Goal: Transaction & Acquisition: Purchase product/service

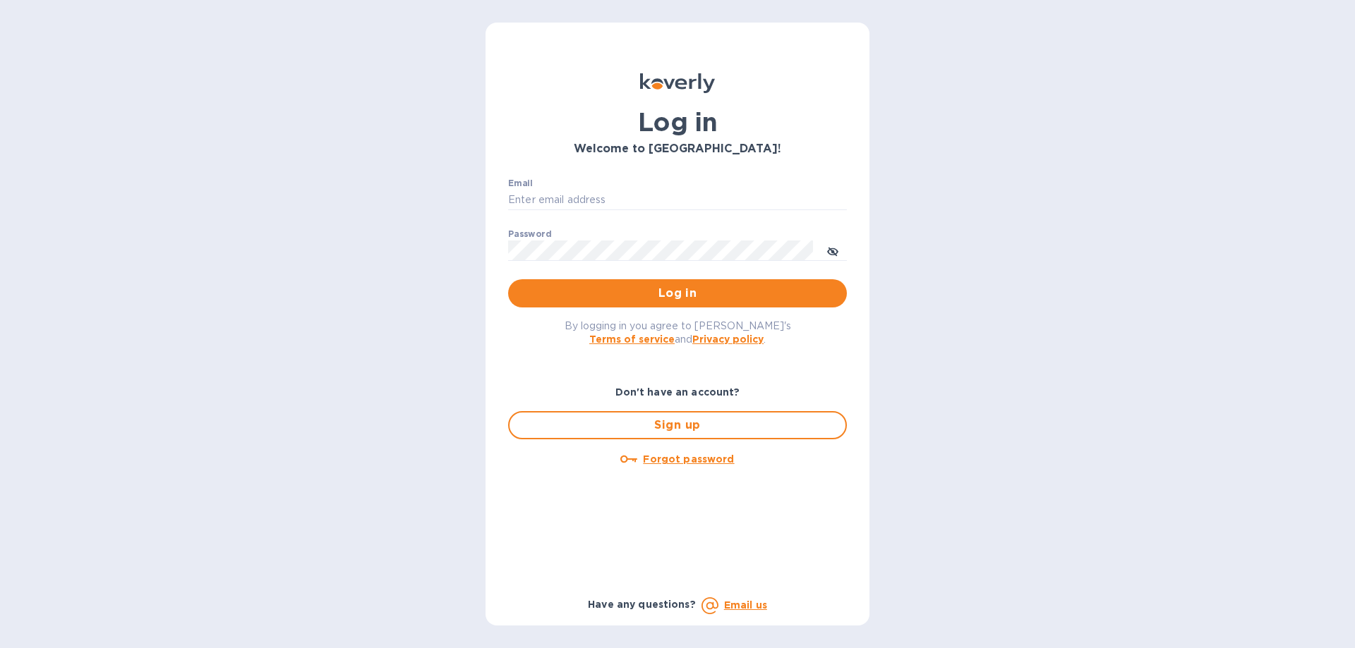
type input "[EMAIL_ADDRESS][DOMAIN_NAME]"
click at [656, 294] on span "Log in" at bounding box center [677, 293] width 316 height 17
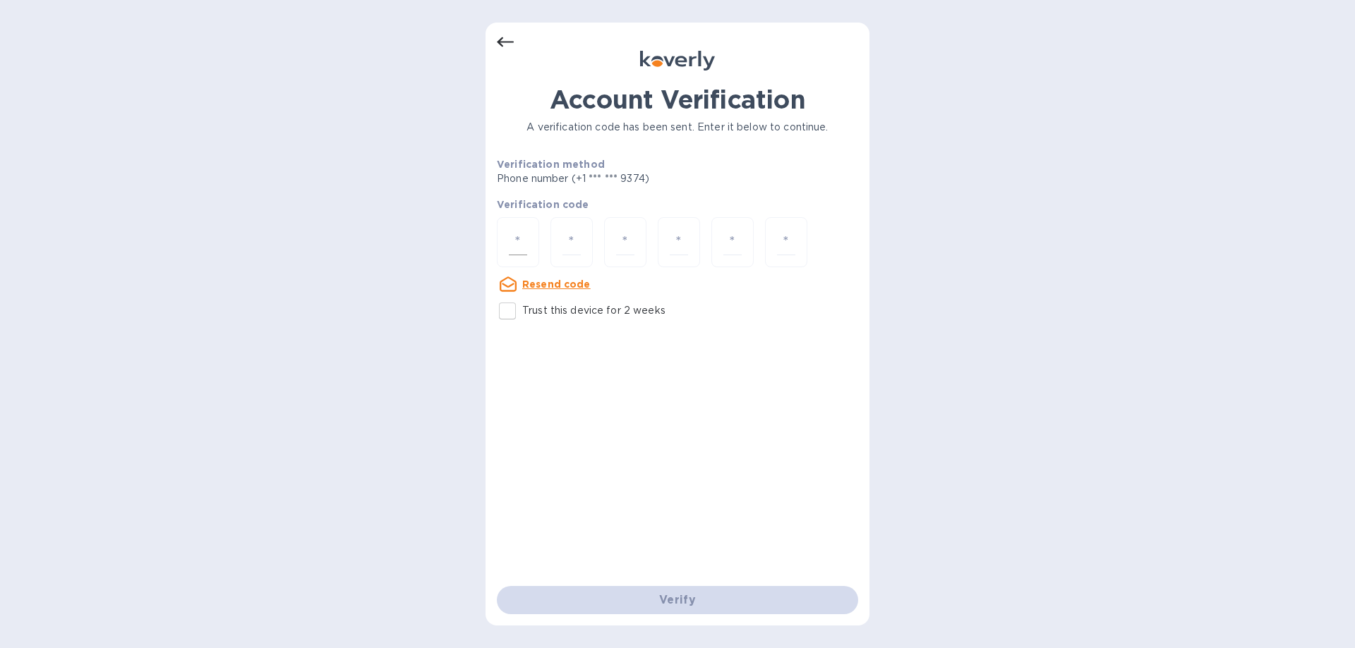
click at [525, 243] on input "number" at bounding box center [518, 242] width 18 height 26
type input "6"
type input "8"
type input "9"
type input "2"
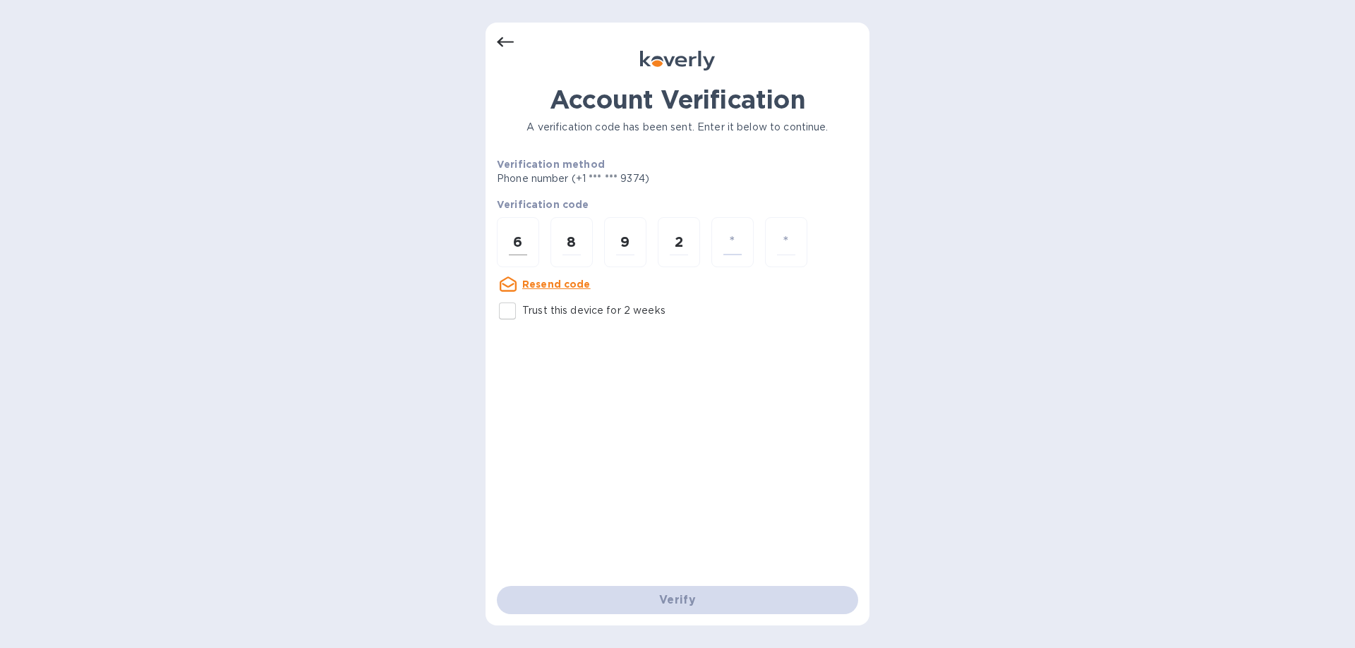
type input "8"
type input "6"
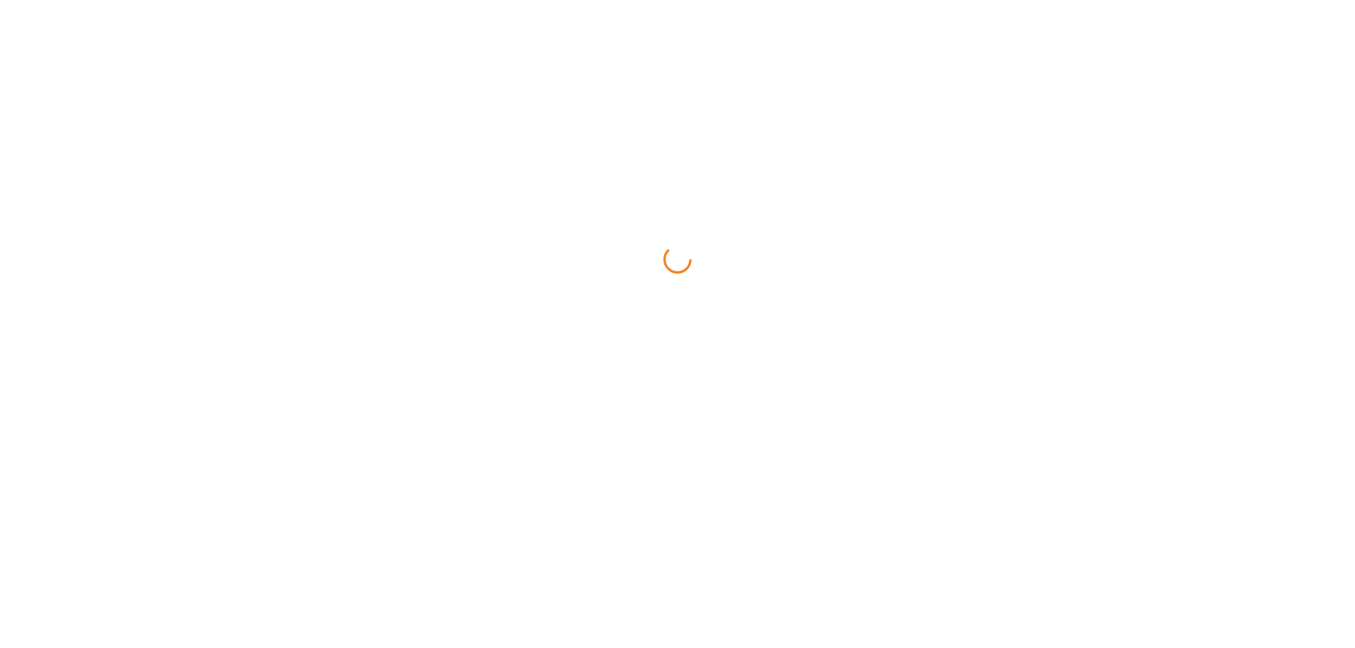
click at [502, 0] on html at bounding box center [677, 0] width 1355 height 0
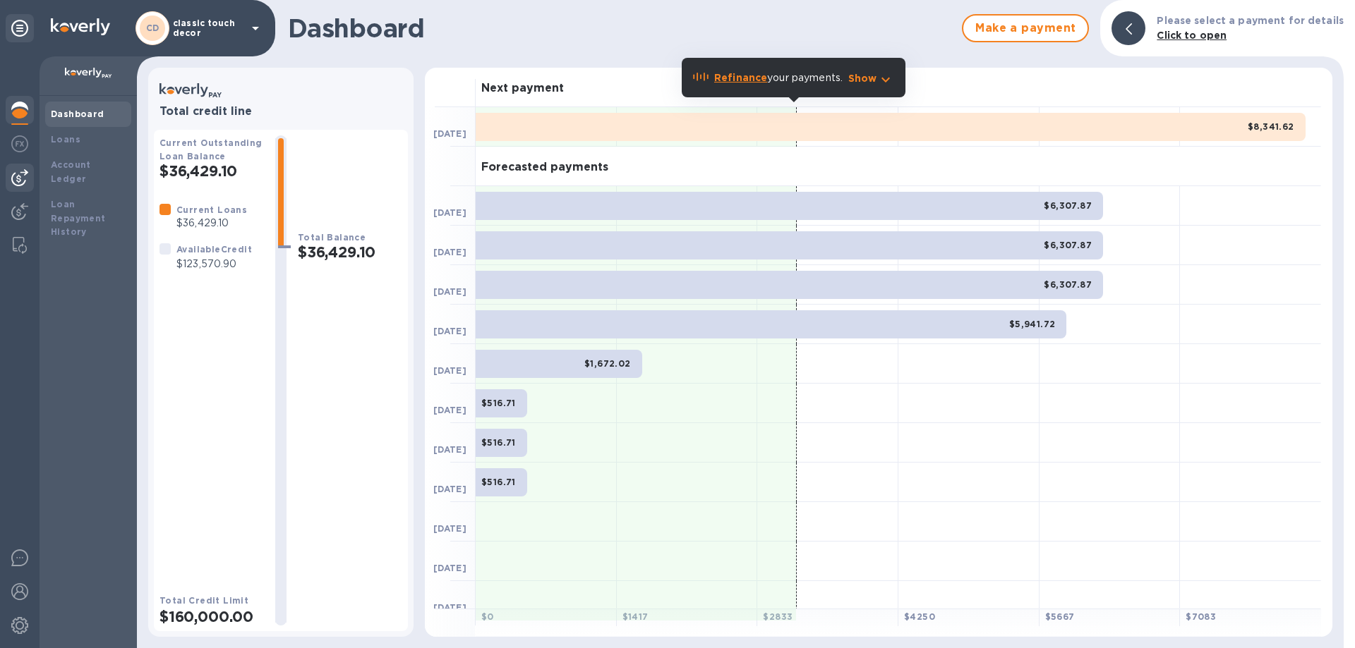
click at [23, 180] on img at bounding box center [19, 177] width 17 height 17
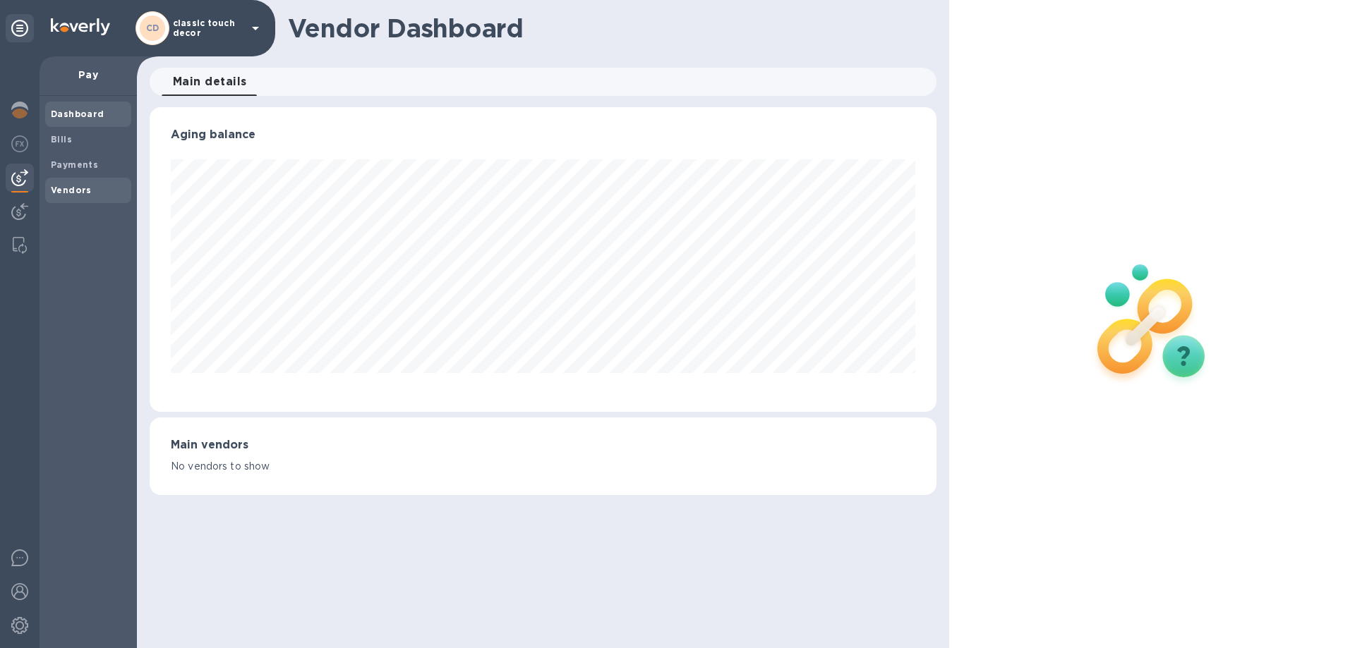
click at [78, 183] on span "Vendors" at bounding box center [71, 190] width 41 height 14
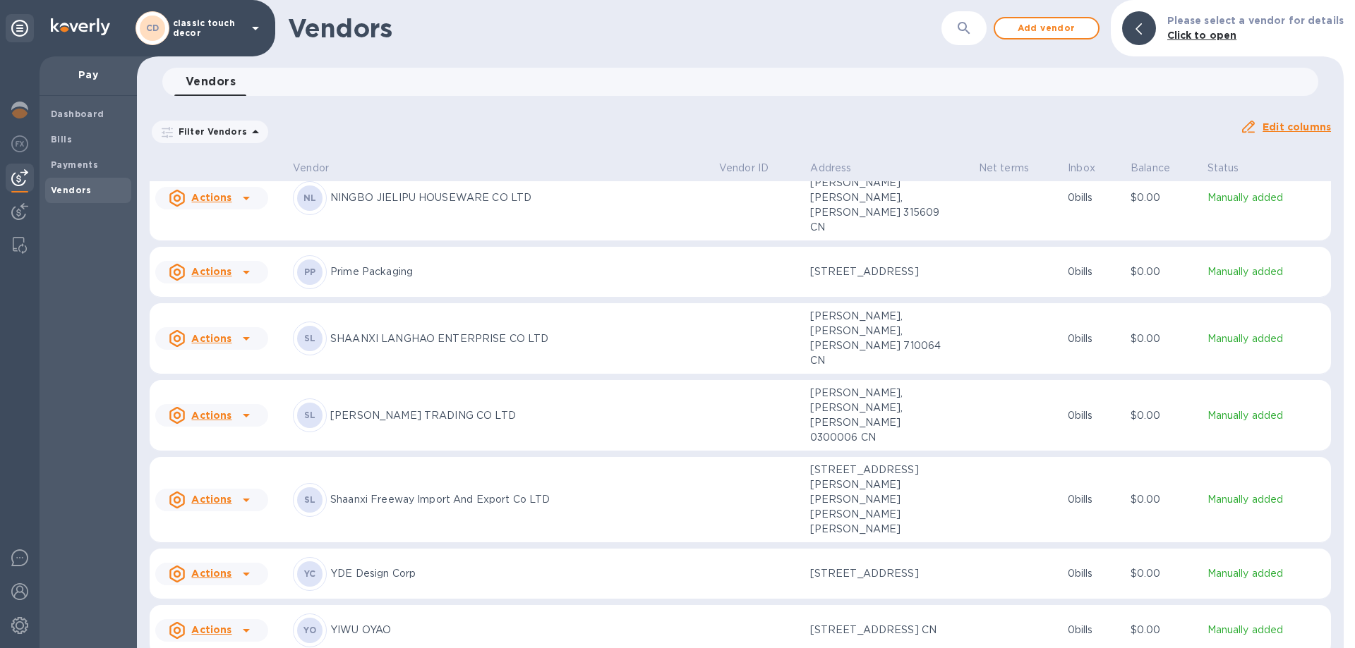
scroll to position [404, 0]
click at [67, 145] on span "Bills" at bounding box center [61, 140] width 21 height 14
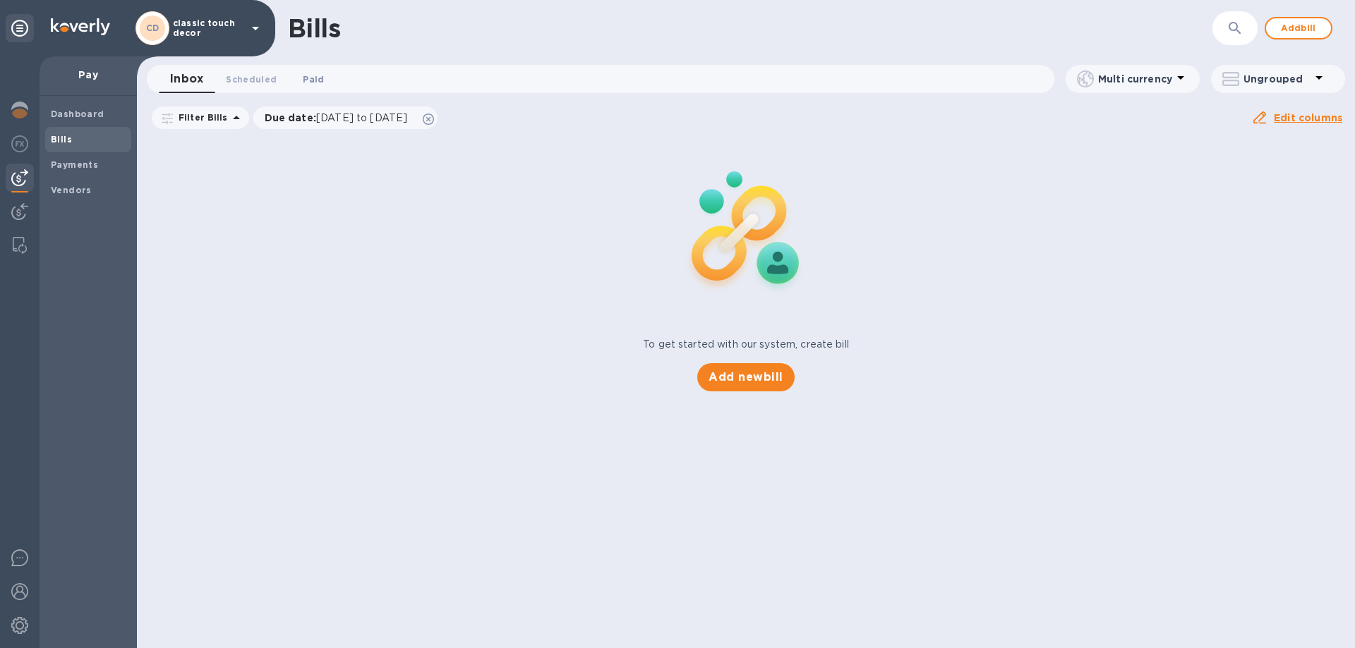
click at [303, 80] on span "Paid 0" at bounding box center [313, 79] width 21 height 15
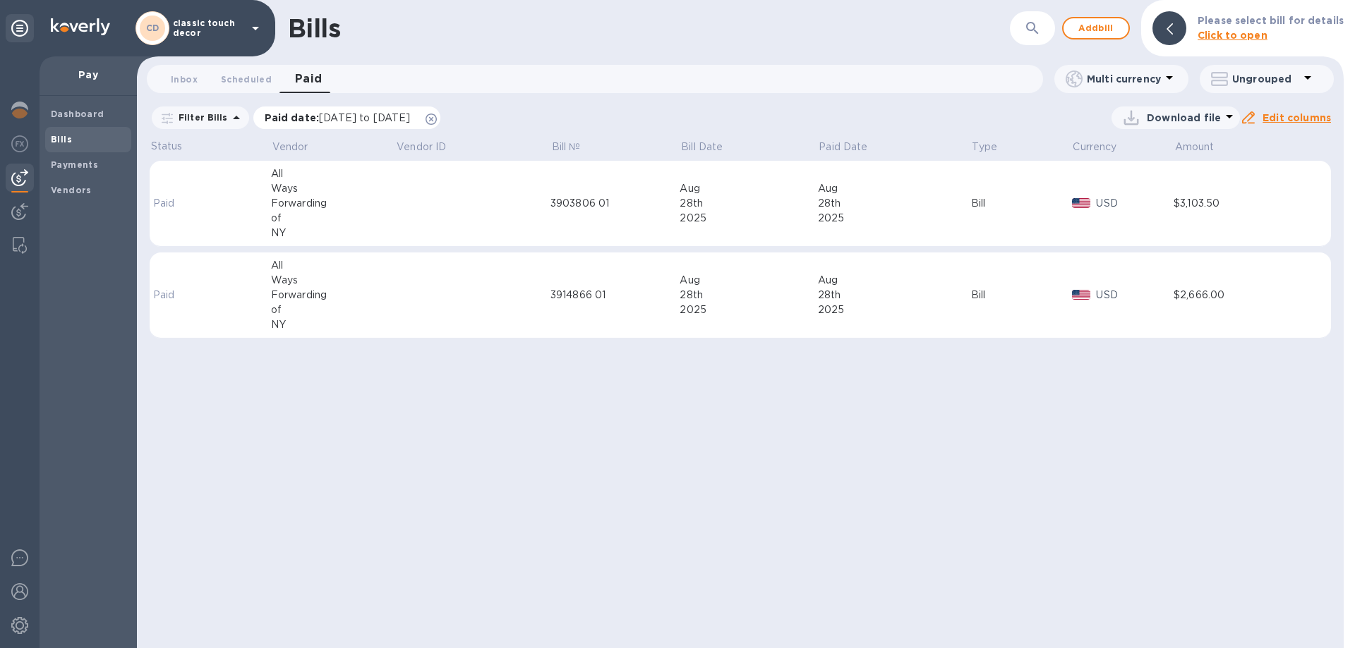
click at [437, 122] on icon at bounding box center [430, 119] width 11 height 11
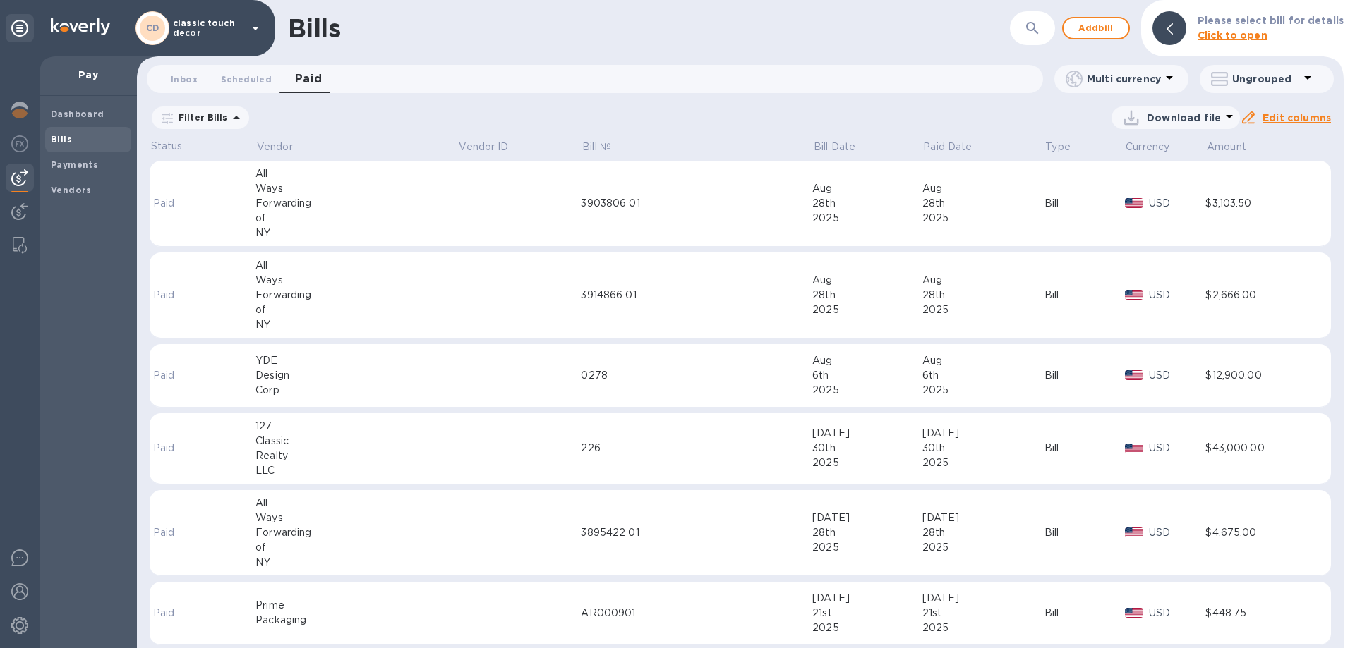
click at [338, 366] on div "YDE" at bounding box center [356, 361] width 202 height 15
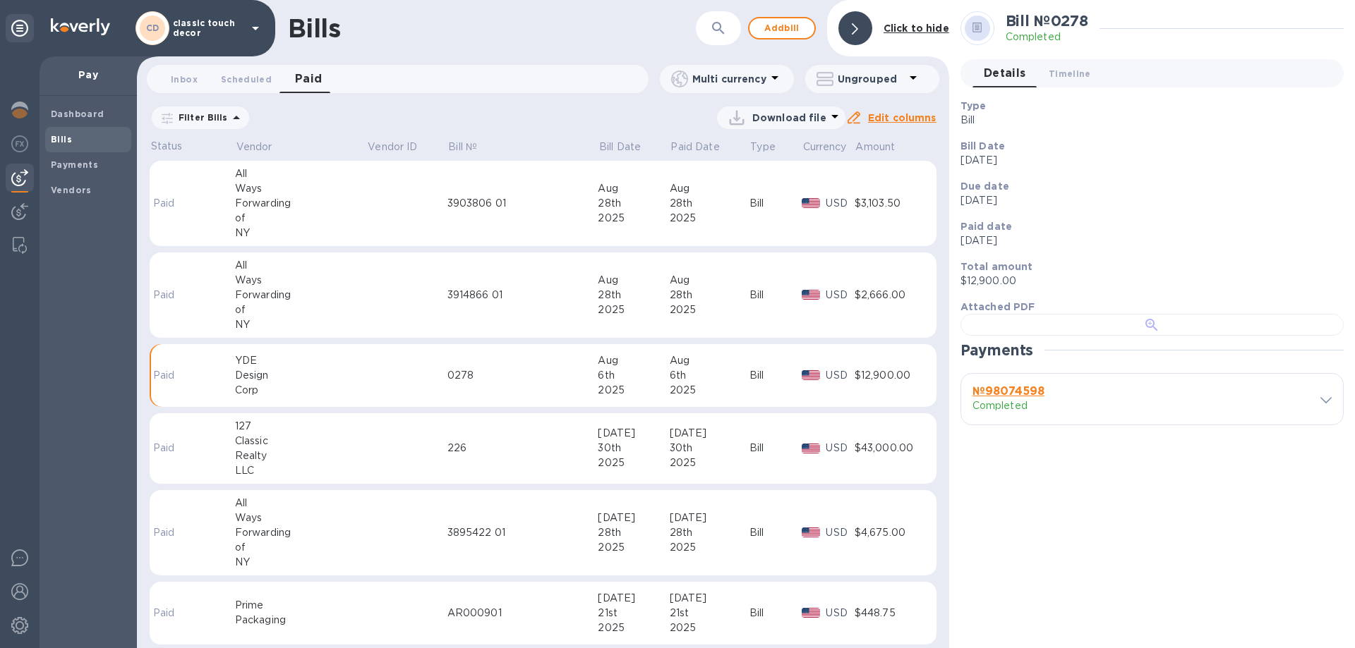
scroll to position [61, 0]
click at [1079, 336] on div at bounding box center [1151, 325] width 383 height 22
click at [68, 145] on span "Bills" at bounding box center [61, 140] width 21 height 14
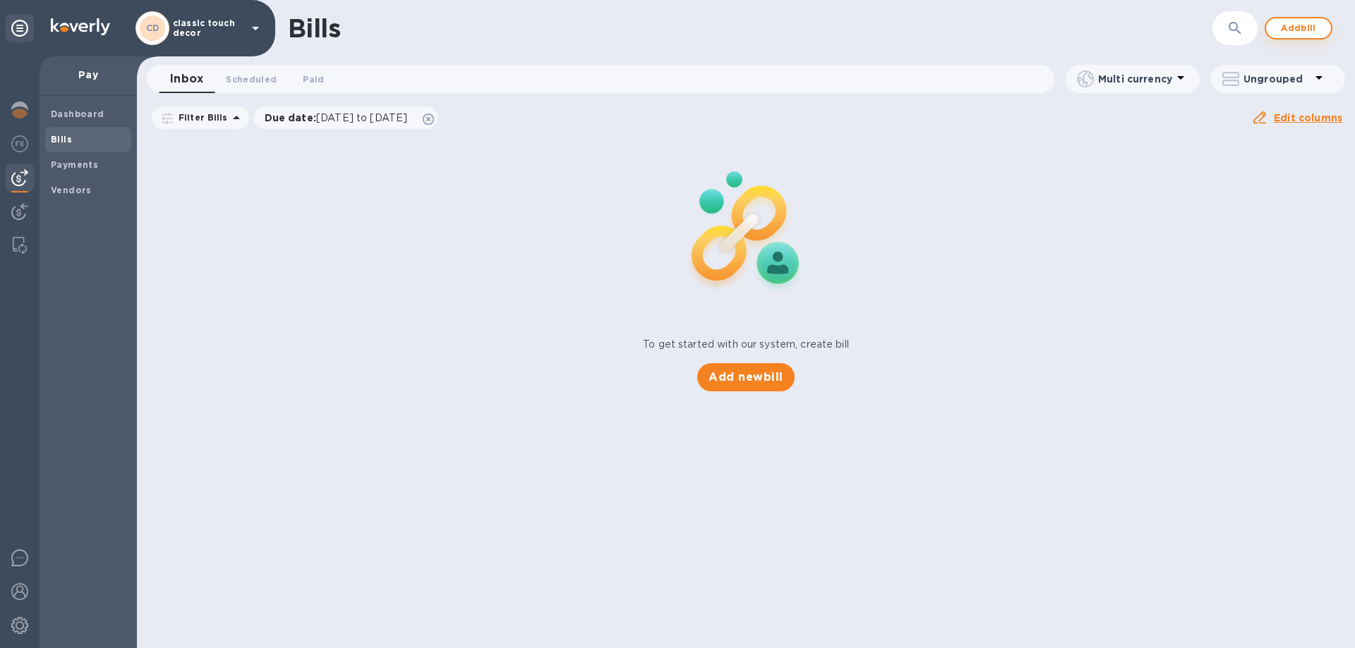
click at [1274, 25] on button "Add bill" at bounding box center [1298, 28] width 68 height 23
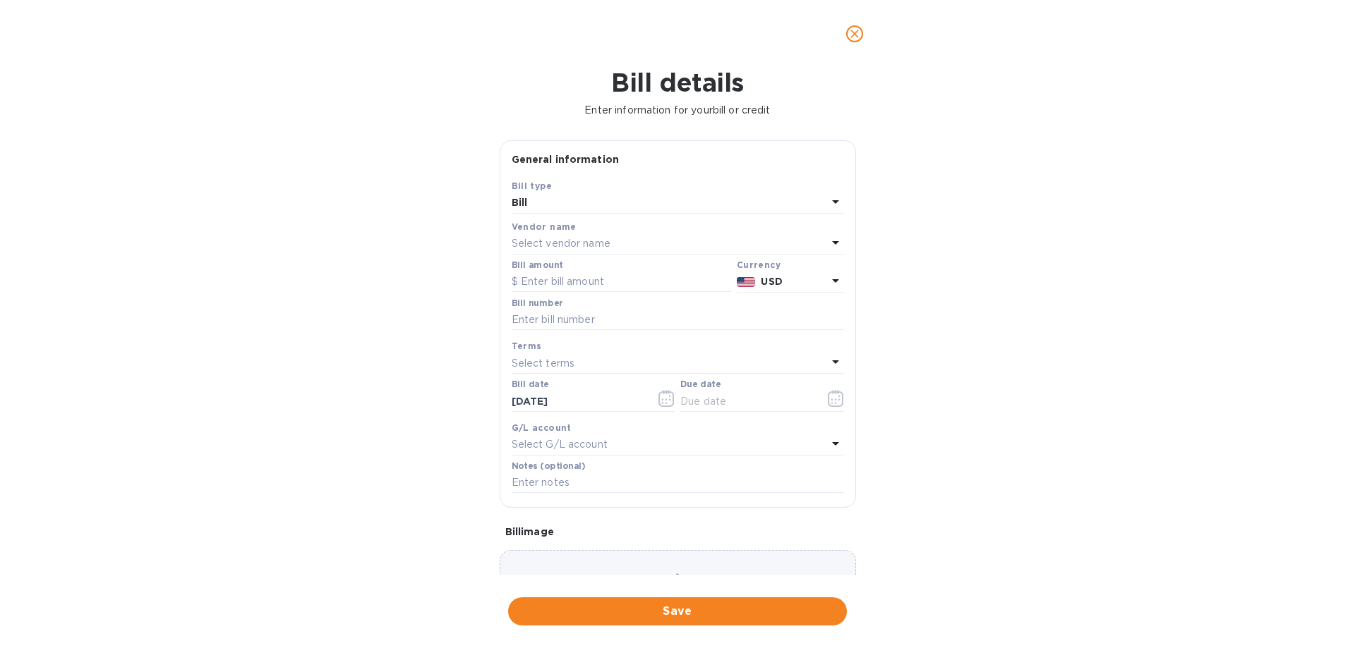
click at [562, 243] on p "Select vendor name" at bounding box center [561, 243] width 99 height 15
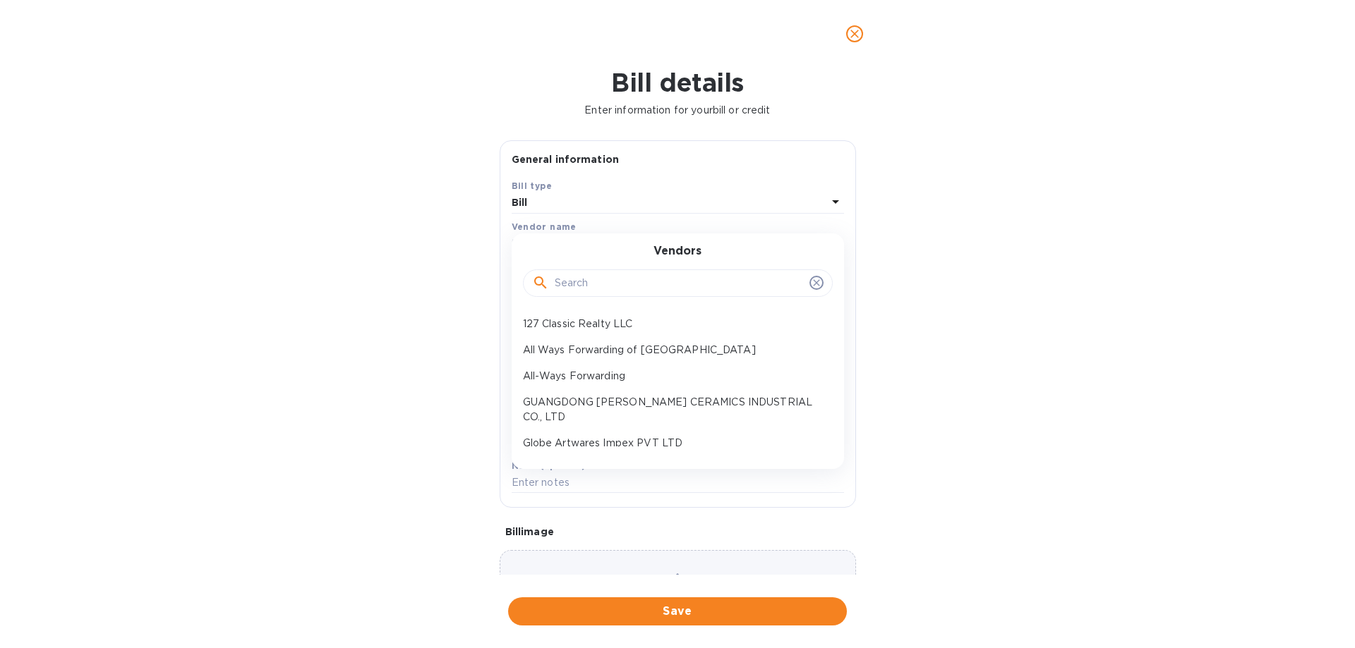
click at [617, 289] on input "text" at bounding box center [679, 283] width 249 height 21
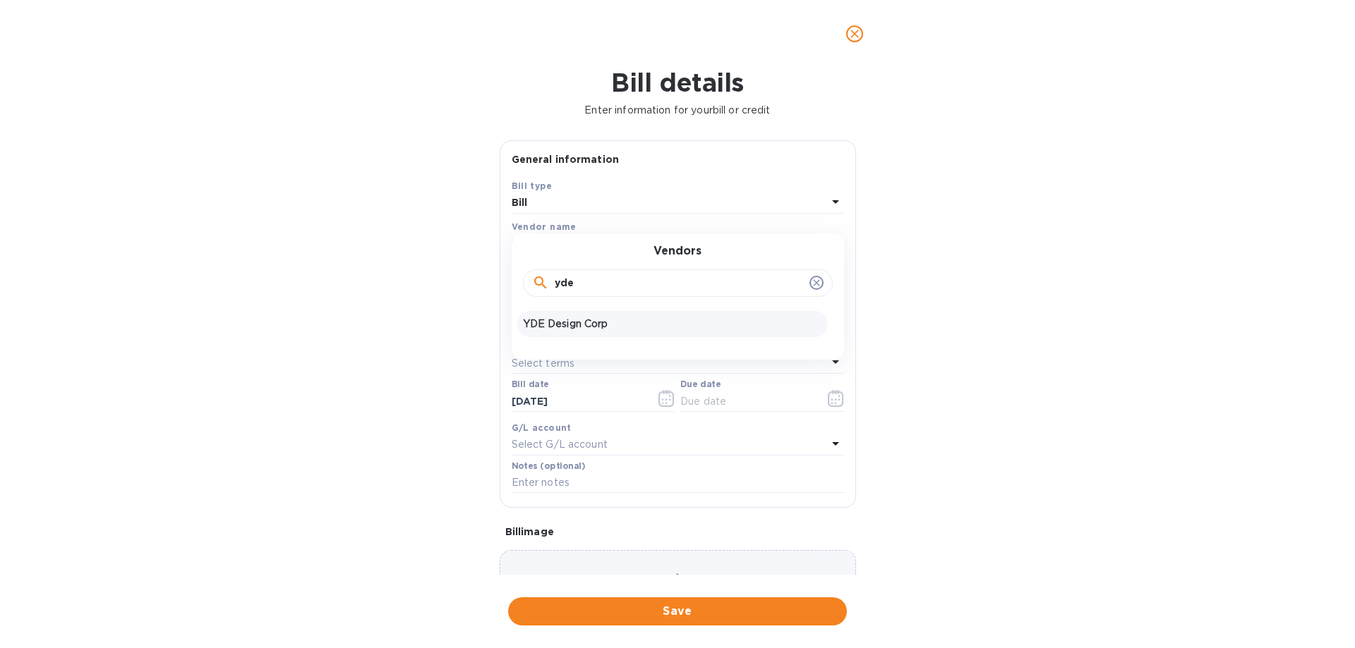
type input "yde"
click at [600, 323] on p "YDE Design Corp" at bounding box center [672, 324] width 298 height 15
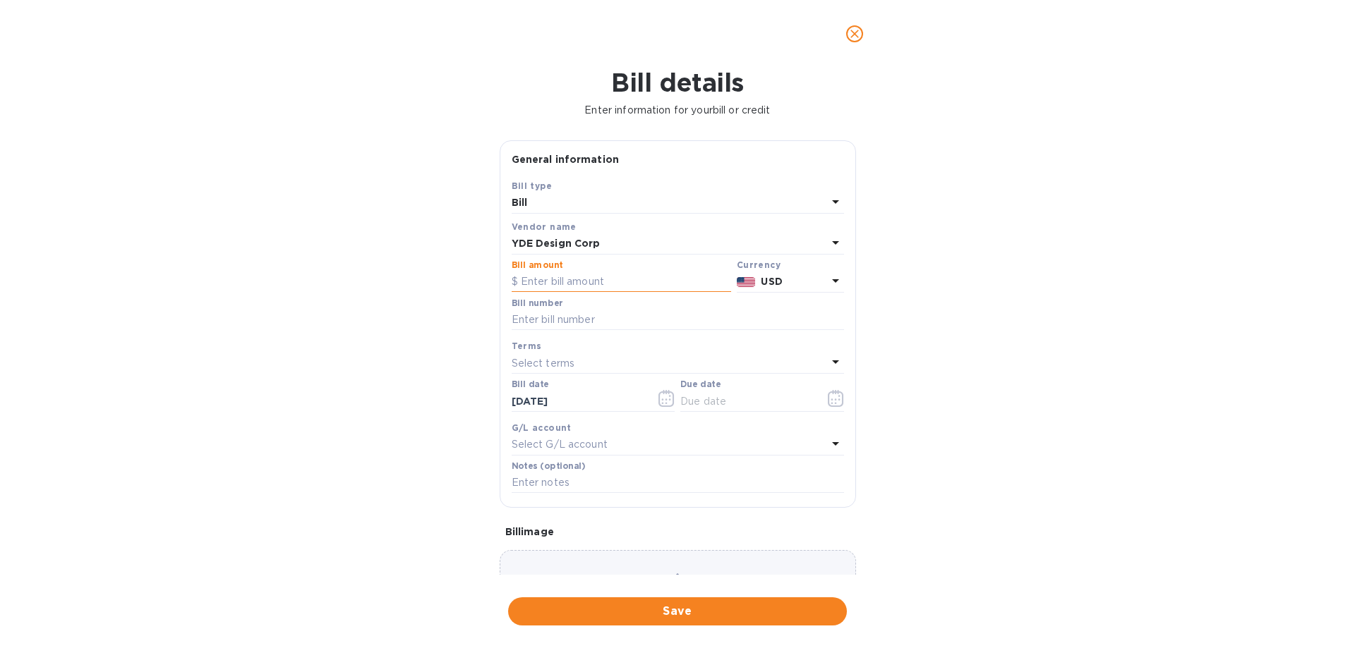
click at [574, 284] on input "text" at bounding box center [621, 282] width 219 height 21
type input "36,500.75"
click at [562, 320] on input "text" at bounding box center [678, 320] width 332 height 21
type input "100"
click at [550, 360] on p "Select terms" at bounding box center [544, 363] width 64 height 15
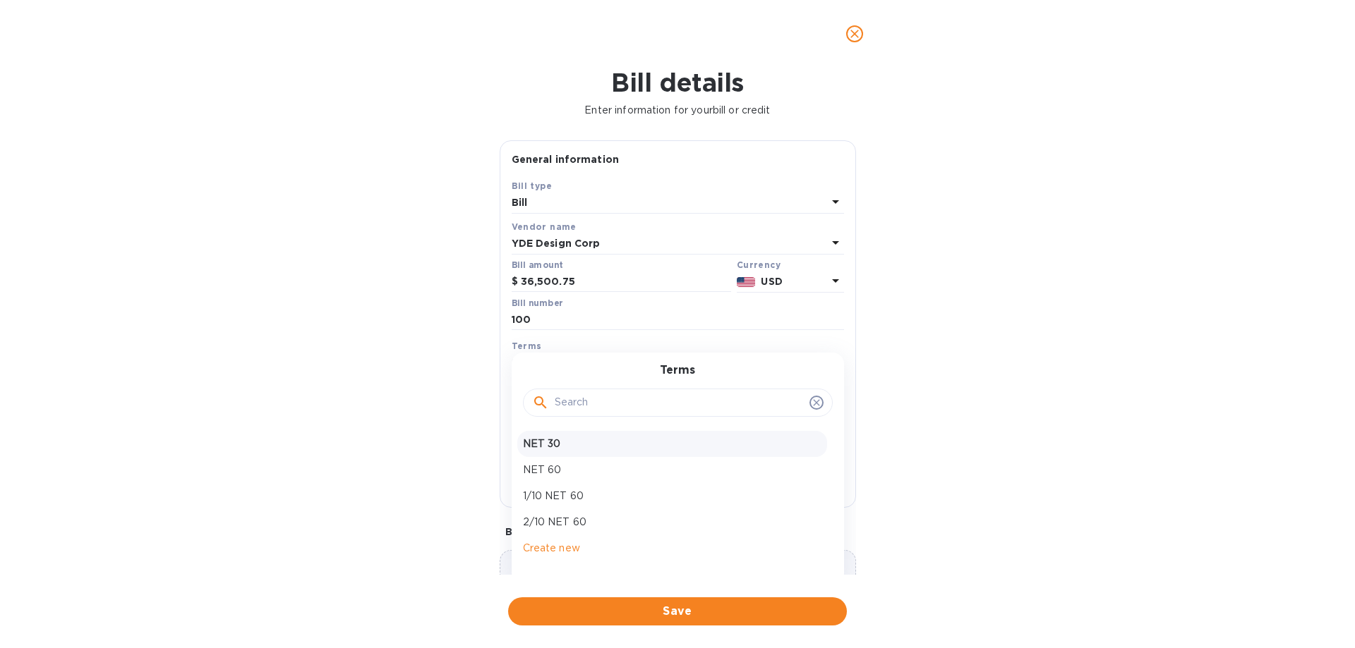
click at [554, 440] on p "NET 30" at bounding box center [672, 444] width 298 height 15
type input "[DATE]"
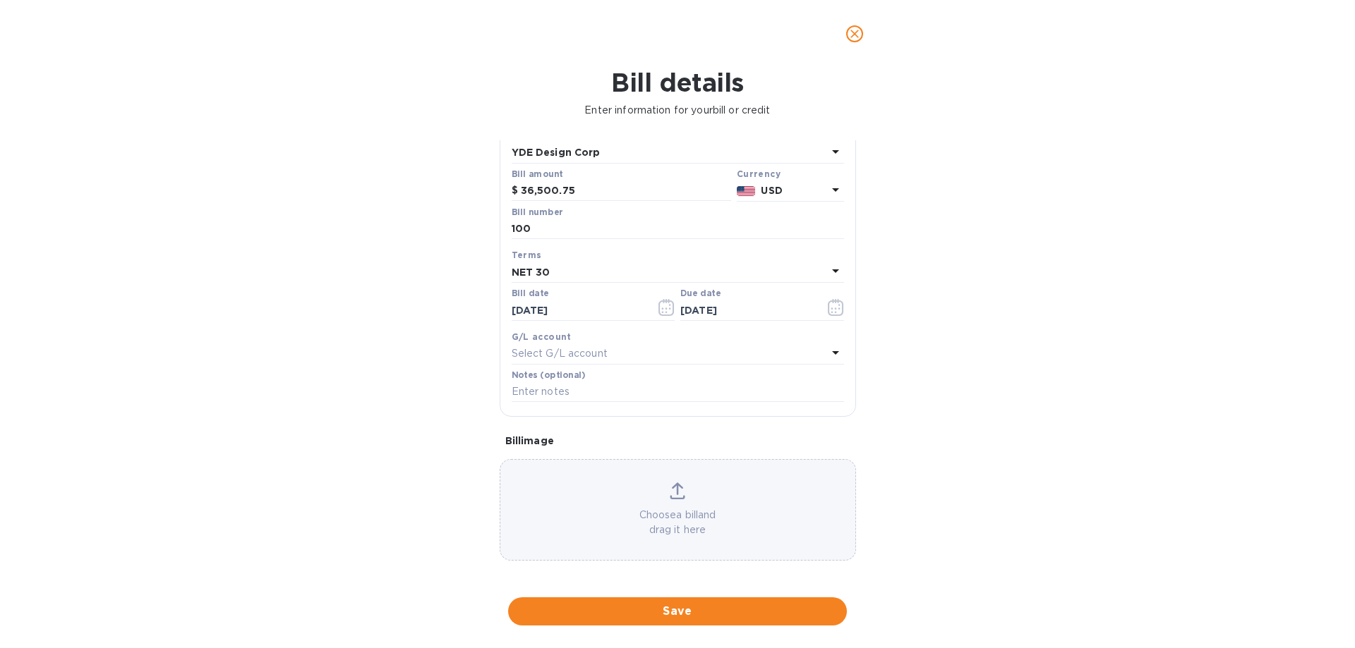
scroll to position [94, 0]
click at [668, 515] on p "Choose a bill and drag it here" at bounding box center [677, 520] width 355 height 30
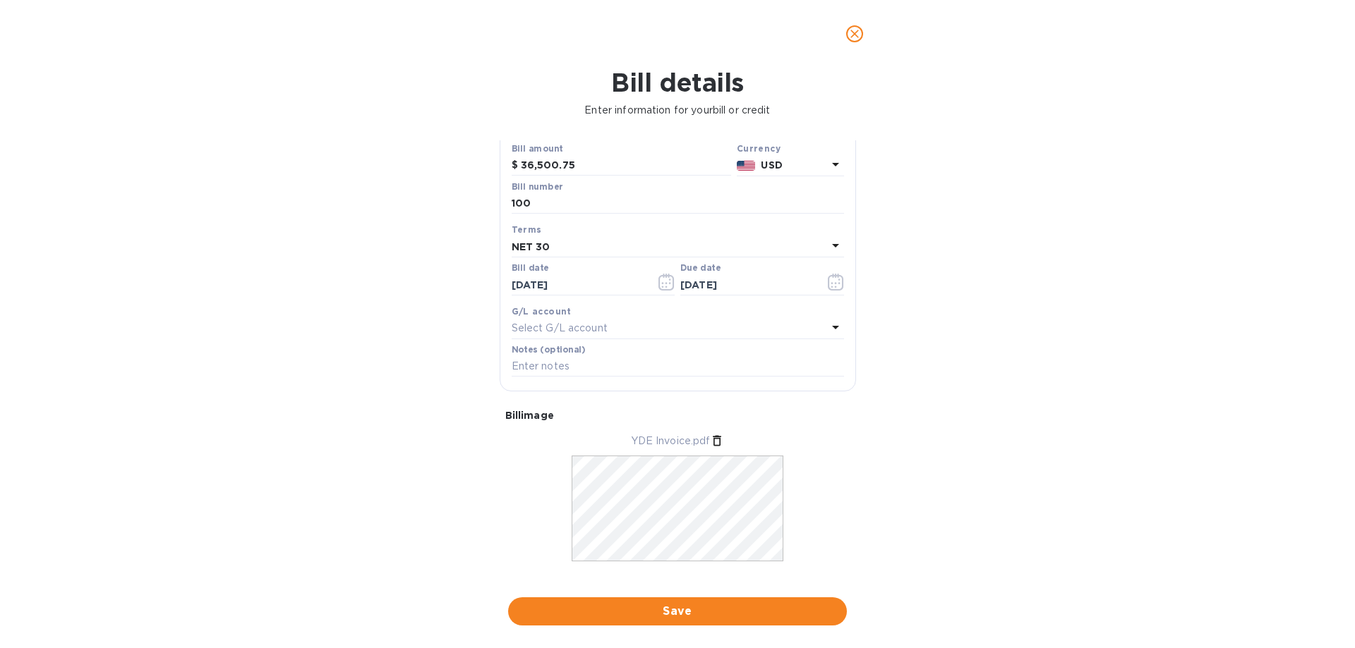
scroll to position [137, 0]
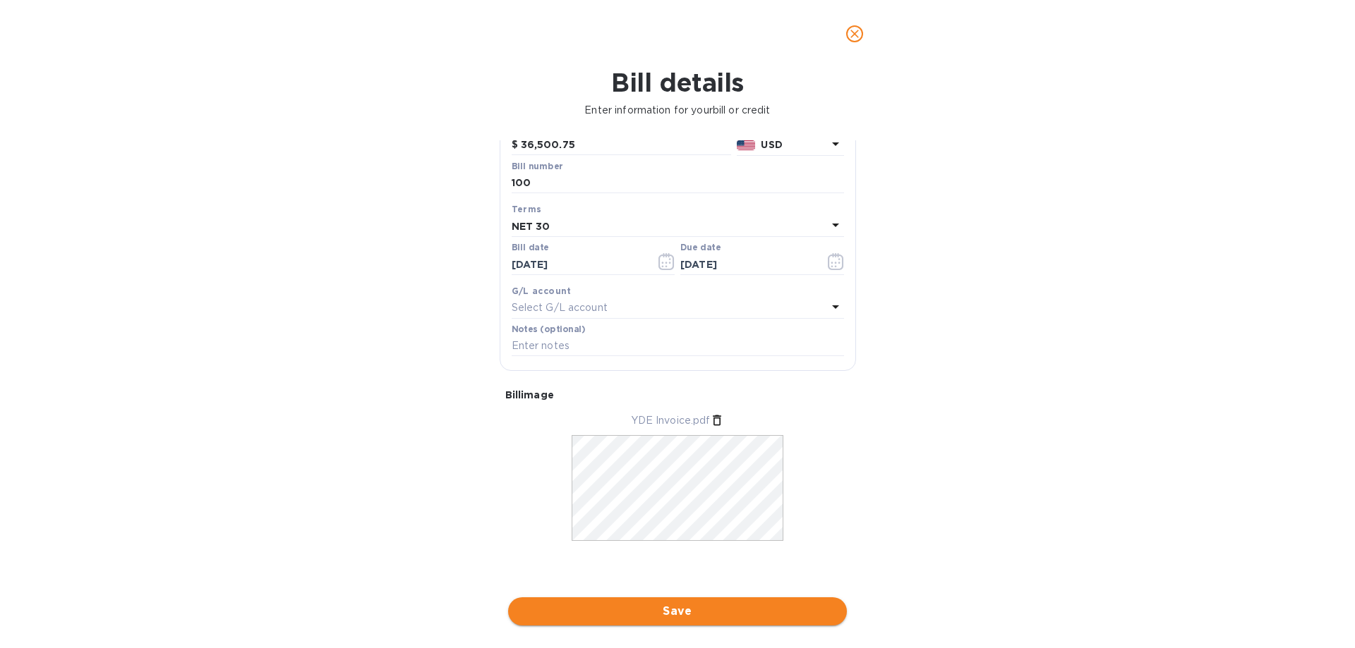
click at [689, 606] on span "Save" at bounding box center [677, 611] width 316 height 17
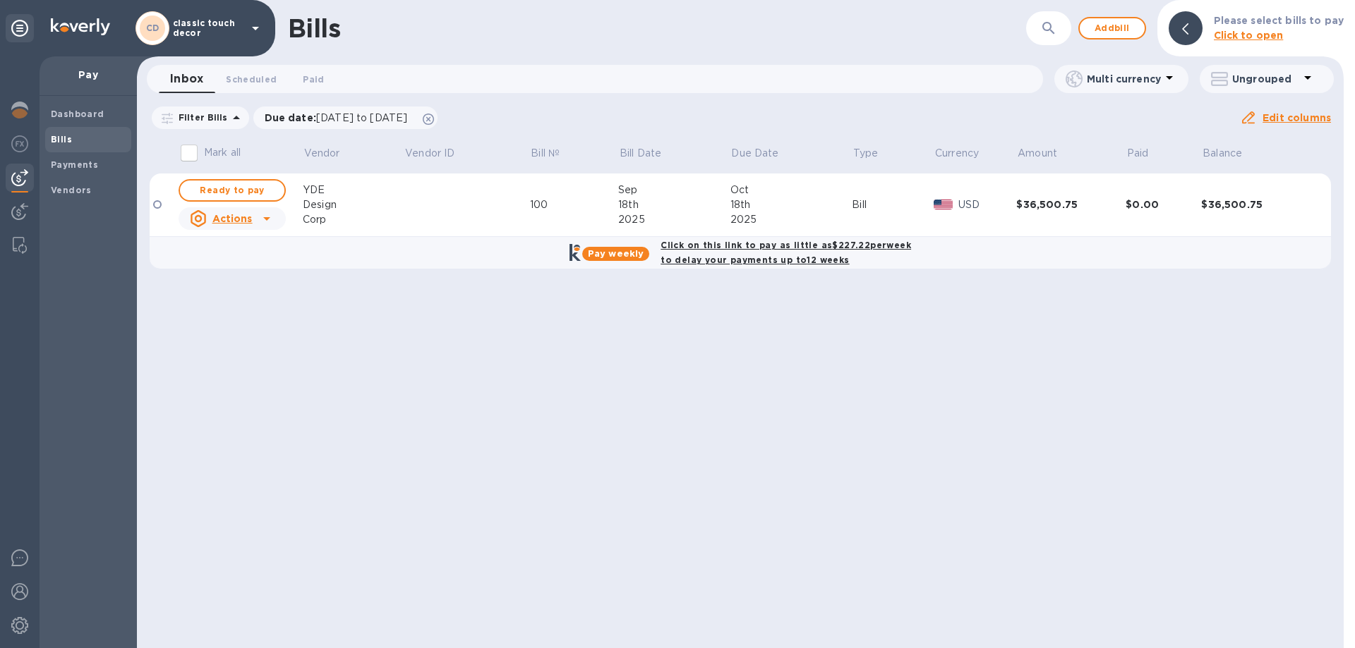
click at [719, 259] on b "Click on this link to pay as little as $227.22 per week to delay your payments …" at bounding box center [785, 252] width 250 height 25
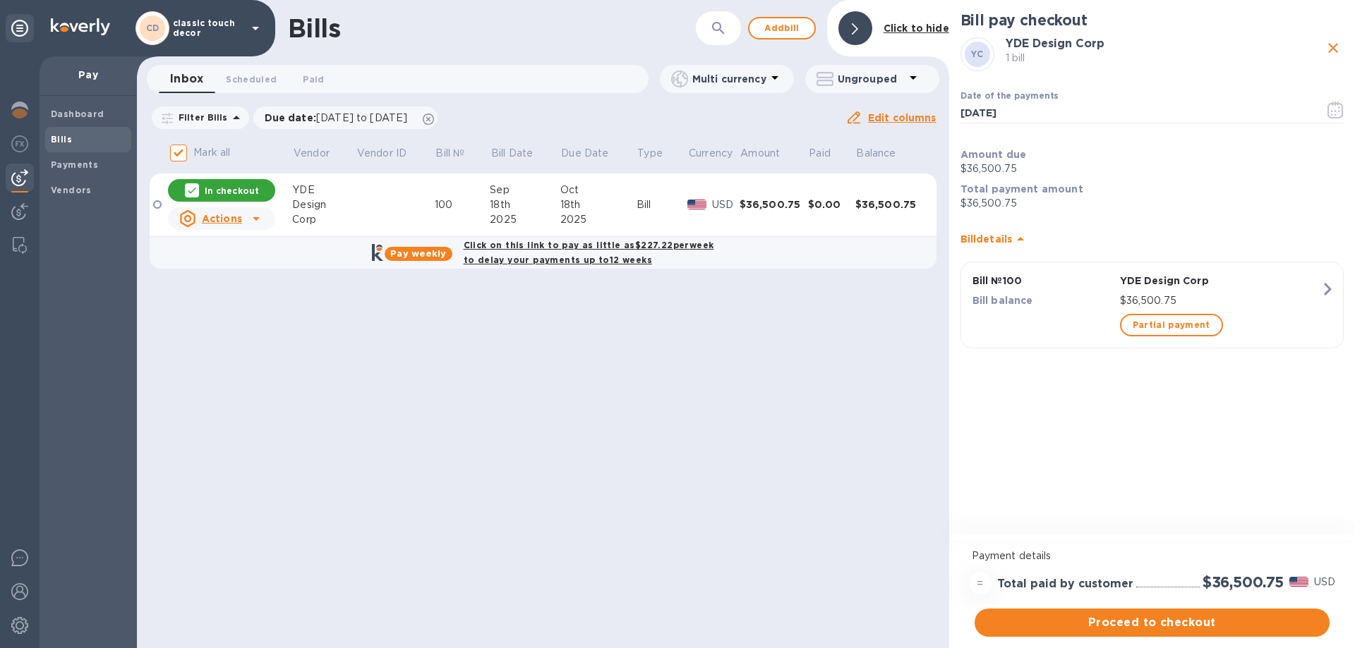
click at [638, 245] on b "Click on this link to pay as little as $227.22 per week to delay your payments …" at bounding box center [589, 252] width 250 height 25
checkbox input "true"
click at [1148, 623] on span "Proceed to checkout" at bounding box center [1152, 623] width 332 height 17
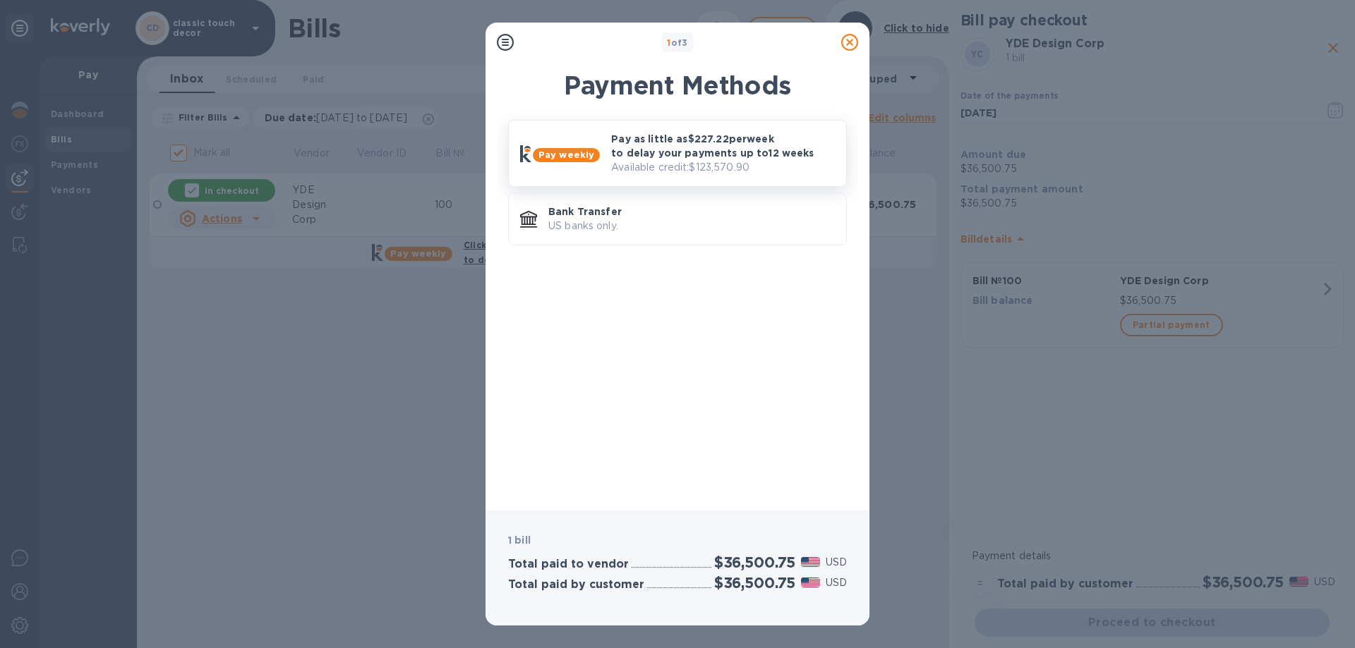
click at [620, 159] on p "Pay as little as $227.22 per week to delay your payments up to 12 weeks" at bounding box center [723, 146] width 224 height 28
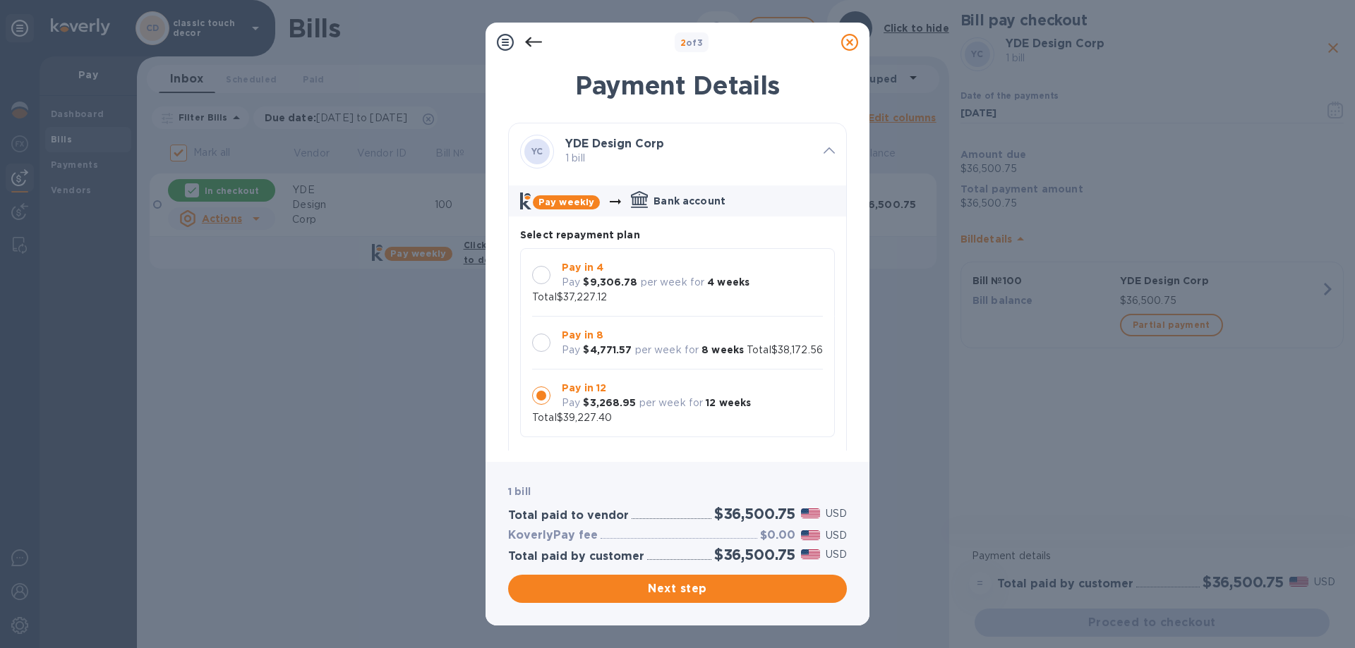
scroll to position [13, 0]
click at [662, 590] on span "Next step" at bounding box center [677, 589] width 316 height 17
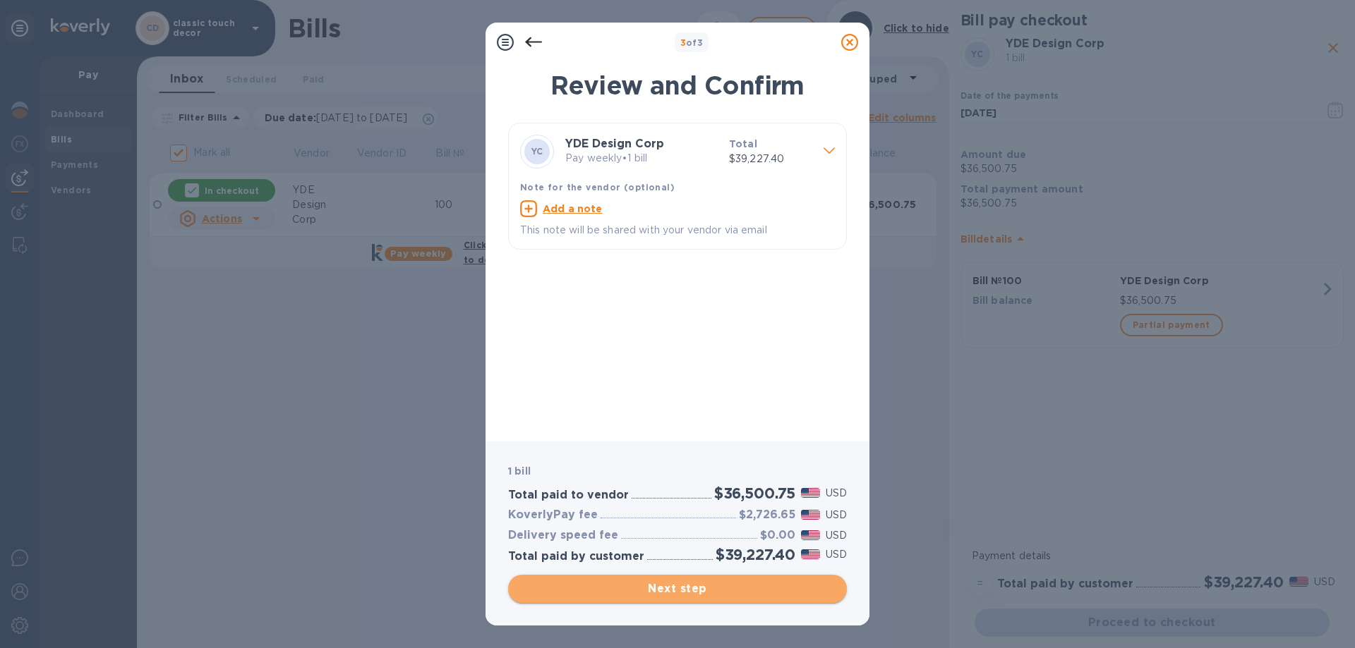
click at [706, 583] on span "Next step" at bounding box center [677, 589] width 316 height 17
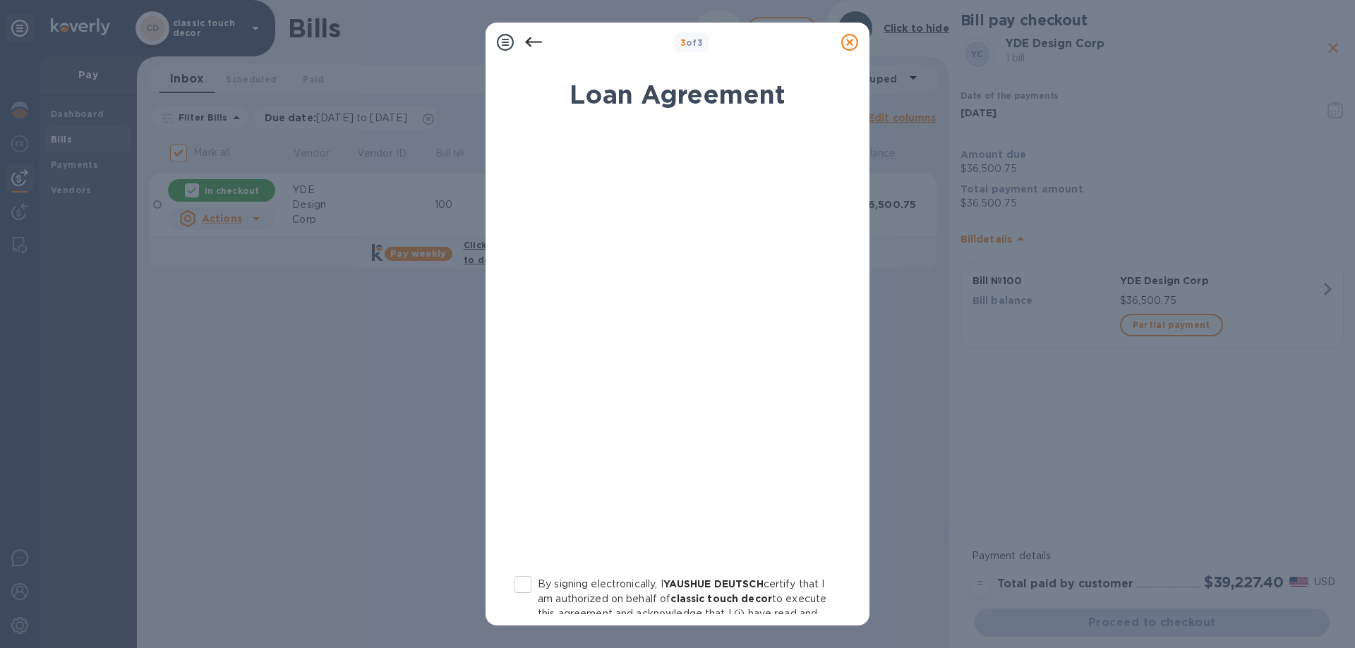
scroll to position [155, 0]
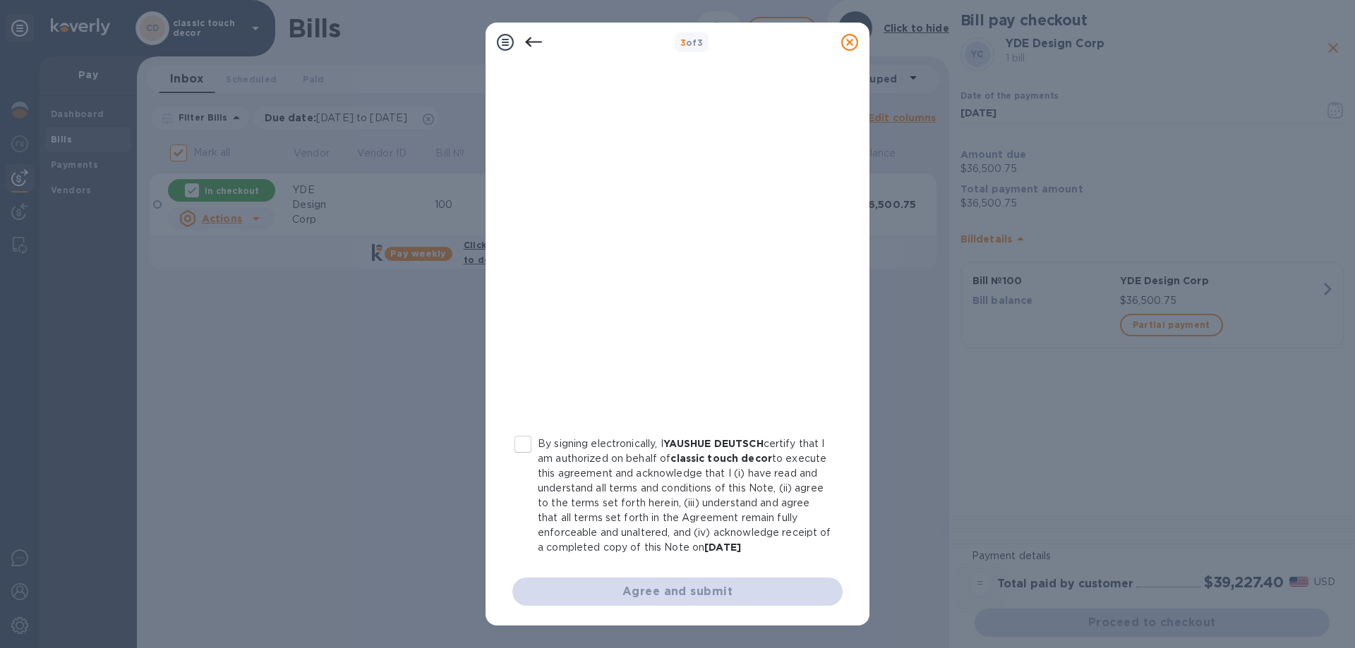
click at [527, 430] on input "By signing electronically, I YAUSHUE DEUTSCH certify that I am authorized on be…" at bounding box center [523, 445] width 30 height 30
checkbox input "true"
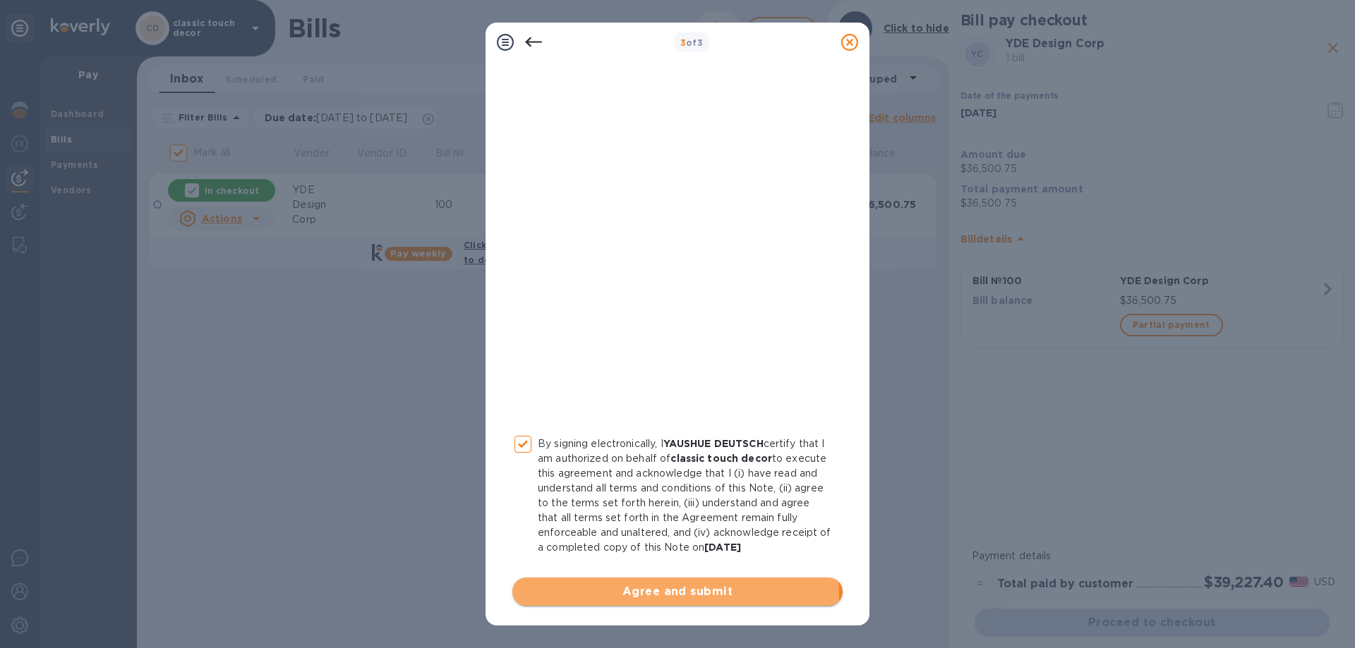
click at [655, 597] on span "Agree and submit" at bounding box center [678, 592] width 308 height 17
